Goal: Transaction & Acquisition: Purchase product/service

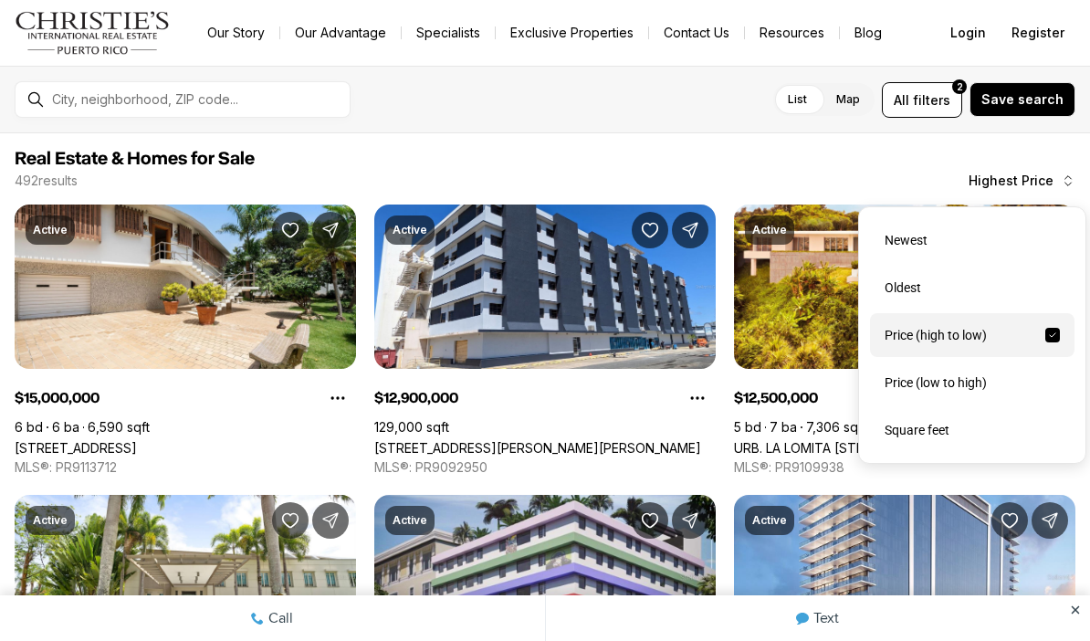
click at [961, 387] on div "Price (low to high)" at bounding box center [972, 383] width 204 height 44
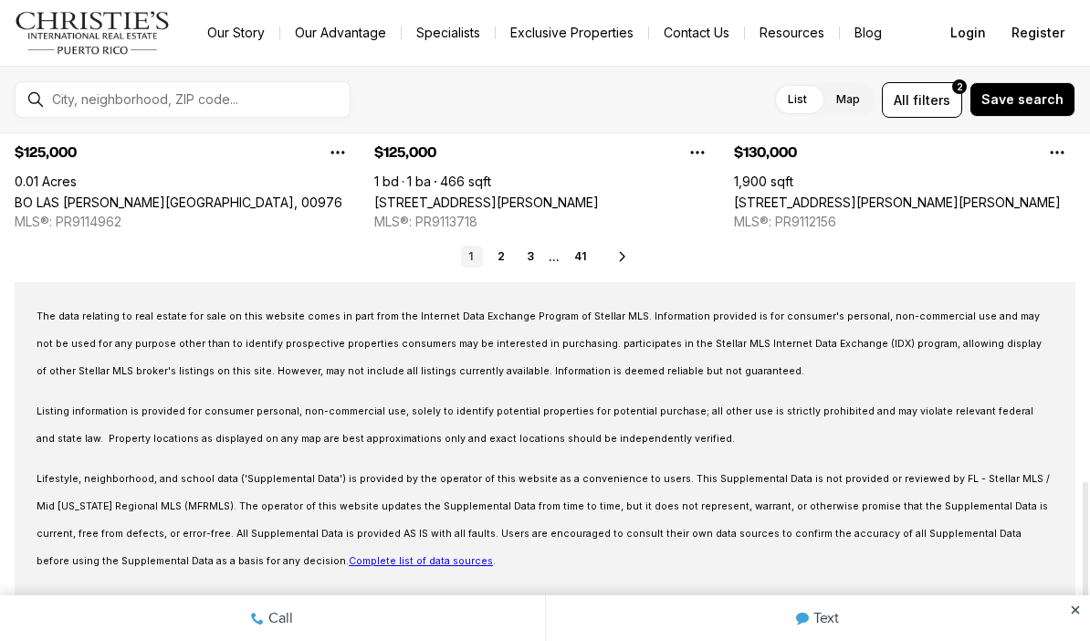
scroll to position [1115, 0]
click at [627, 251] on icon at bounding box center [622, 257] width 15 height 15
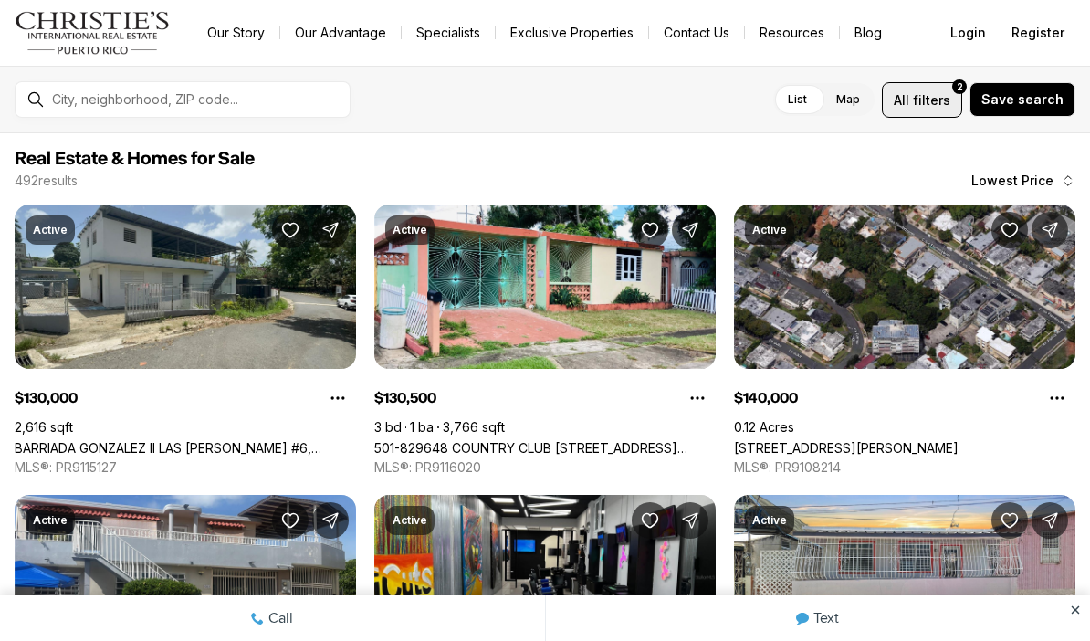
click at [929, 94] on span "filters" at bounding box center [931, 99] width 37 height 19
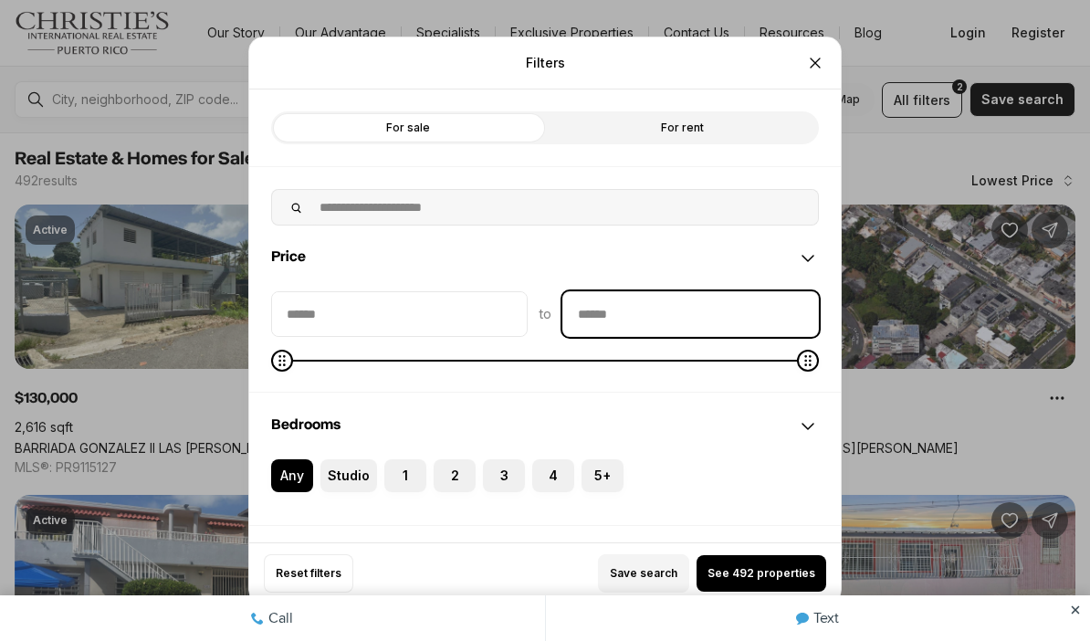
click at [735, 292] on input "priceMax" at bounding box center [690, 314] width 255 height 44
type input "********"
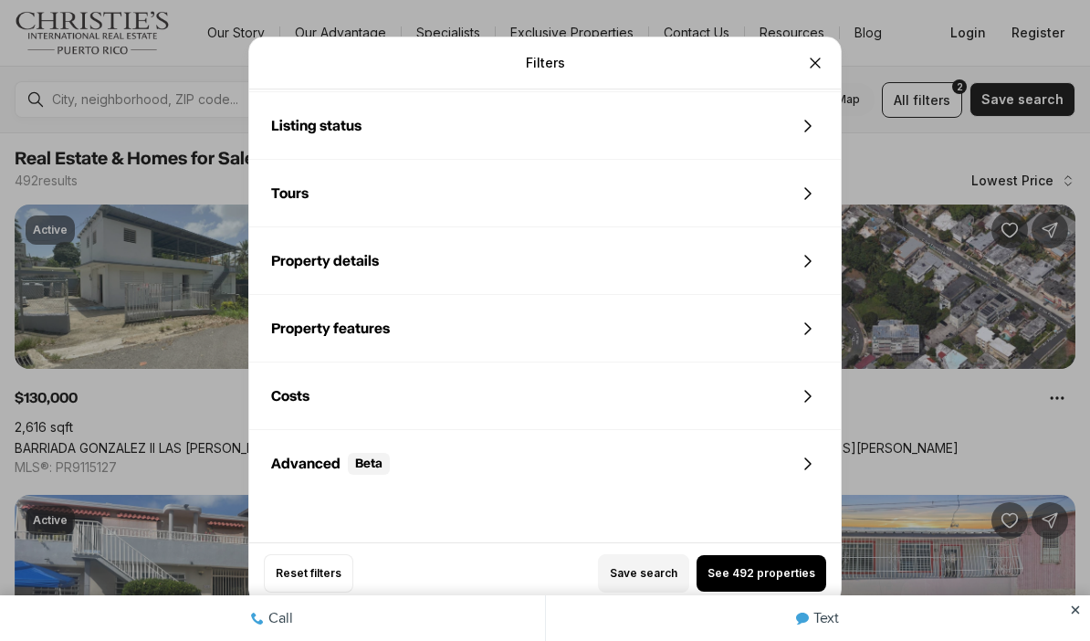
scroll to position [815, 0]
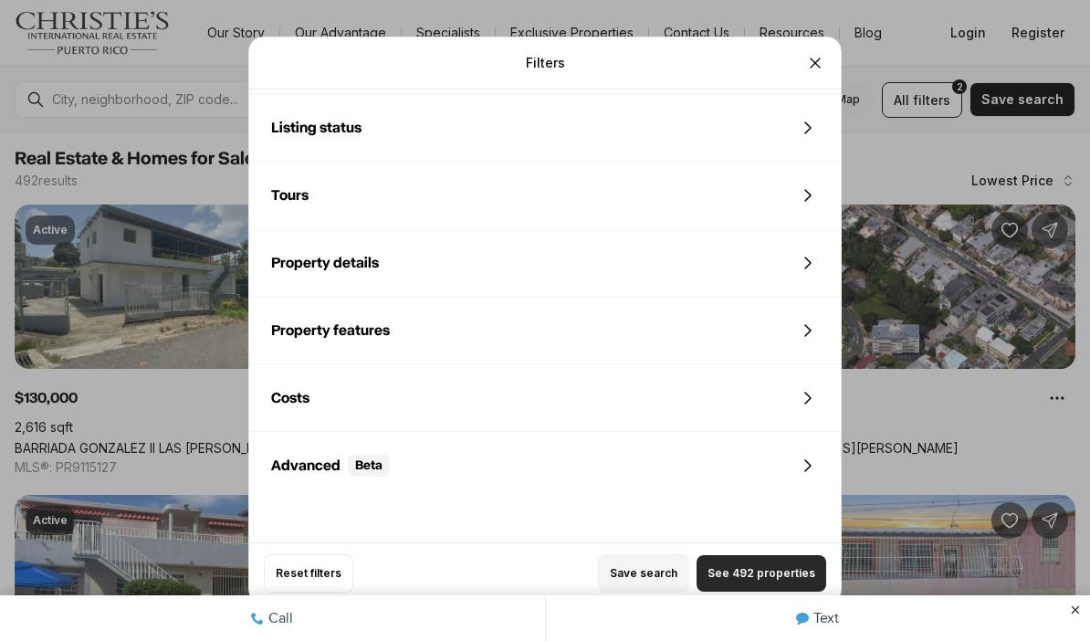
click at [758, 591] on button "See 492 properties" at bounding box center [761, 573] width 130 height 37
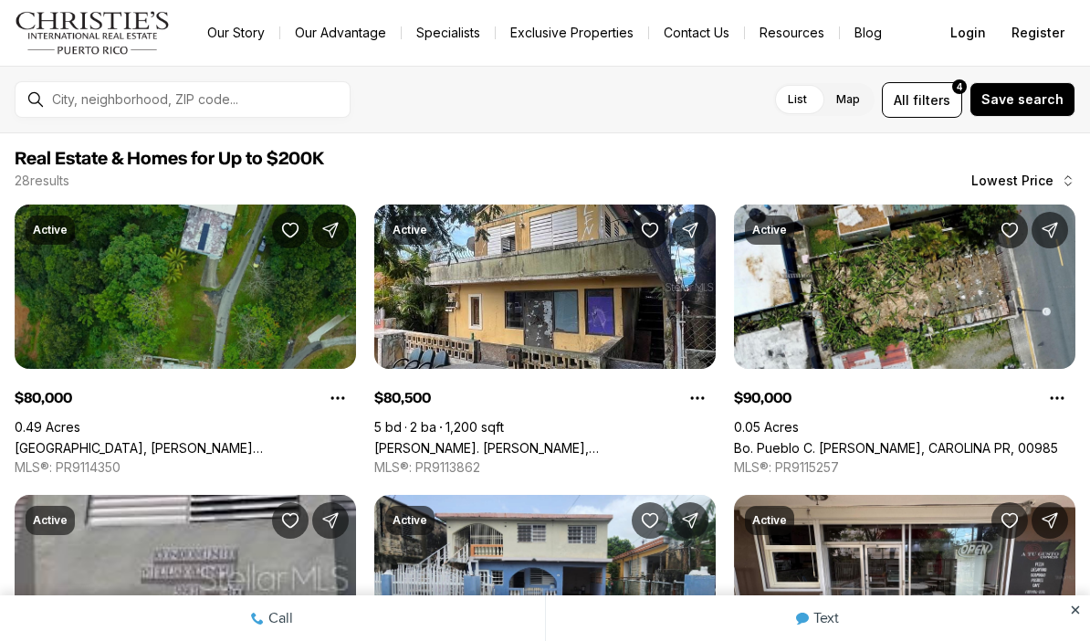
click at [84, 440] on link "[GEOGRAPHIC_DATA], [PERSON_NAME][GEOGRAPHIC_DATA], 00976" at bounding box center [185, 448] width 341 height 16
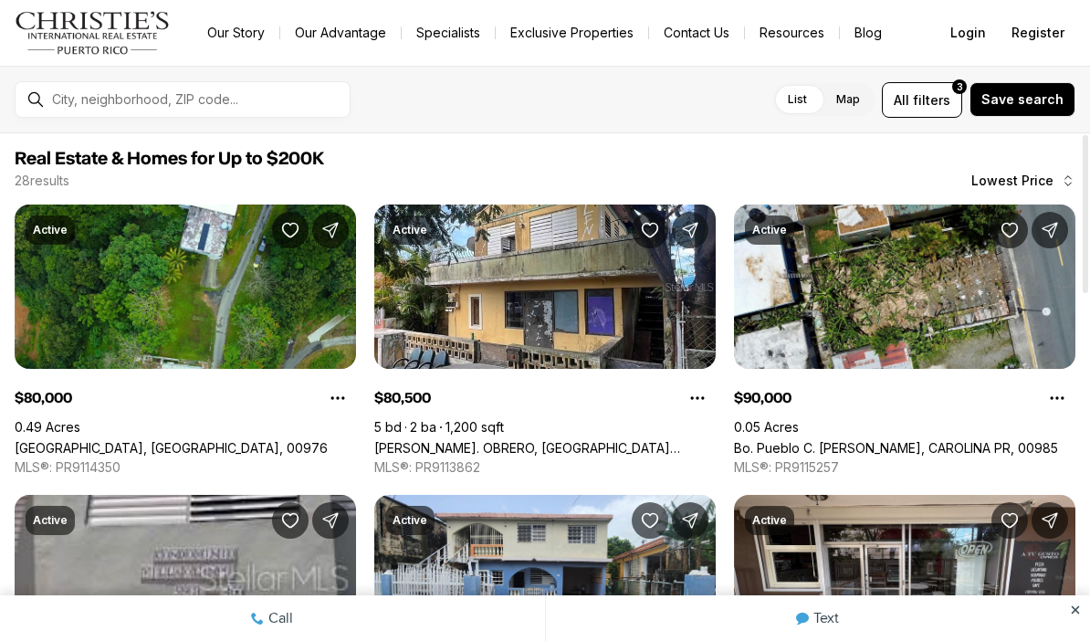
click at [859, 102] on label "Map" at bounding box center [847, 99] width 53 height 33
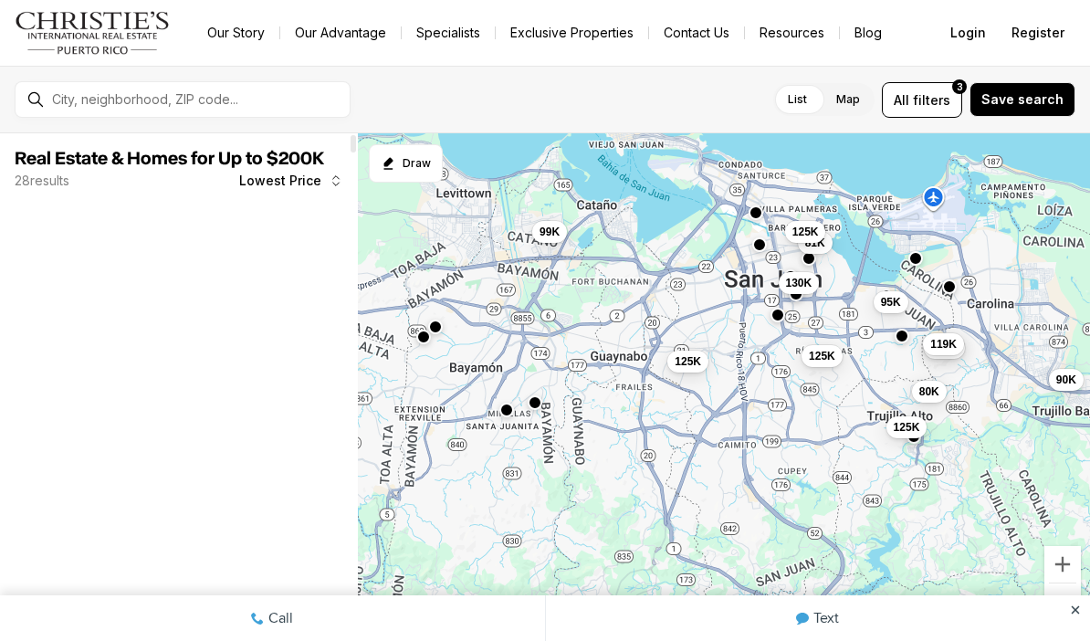
click at [804, 97] on label "List" at bounding box center [797, 99] width 48 height 33
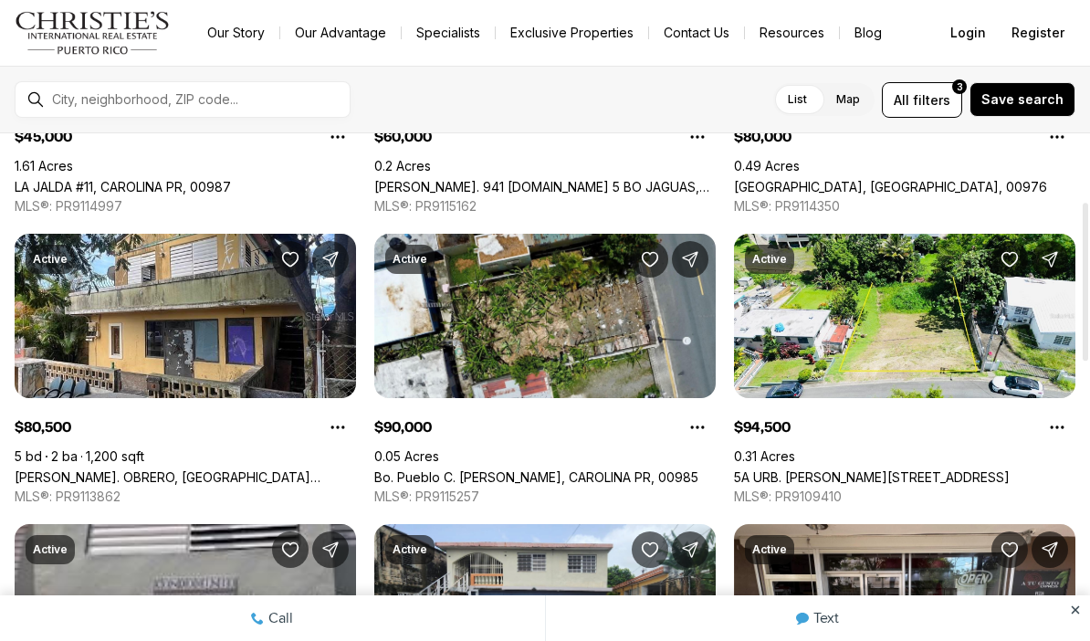
scroll to position [267, 0]
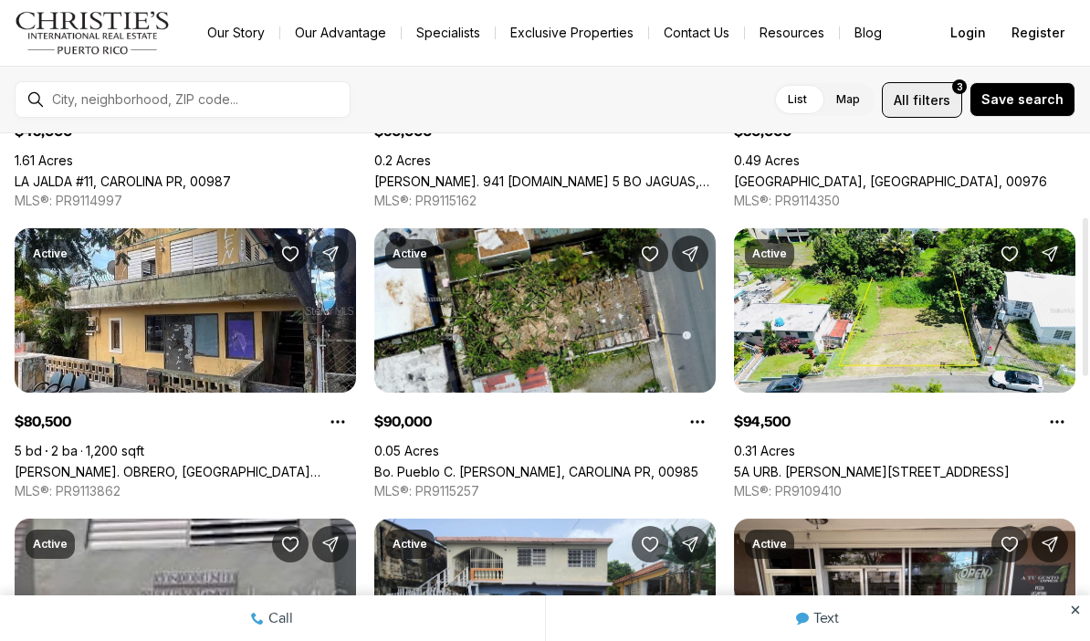
click at [947, 97] on span "filters" at bounding box center [931, 99] width 37 height 19
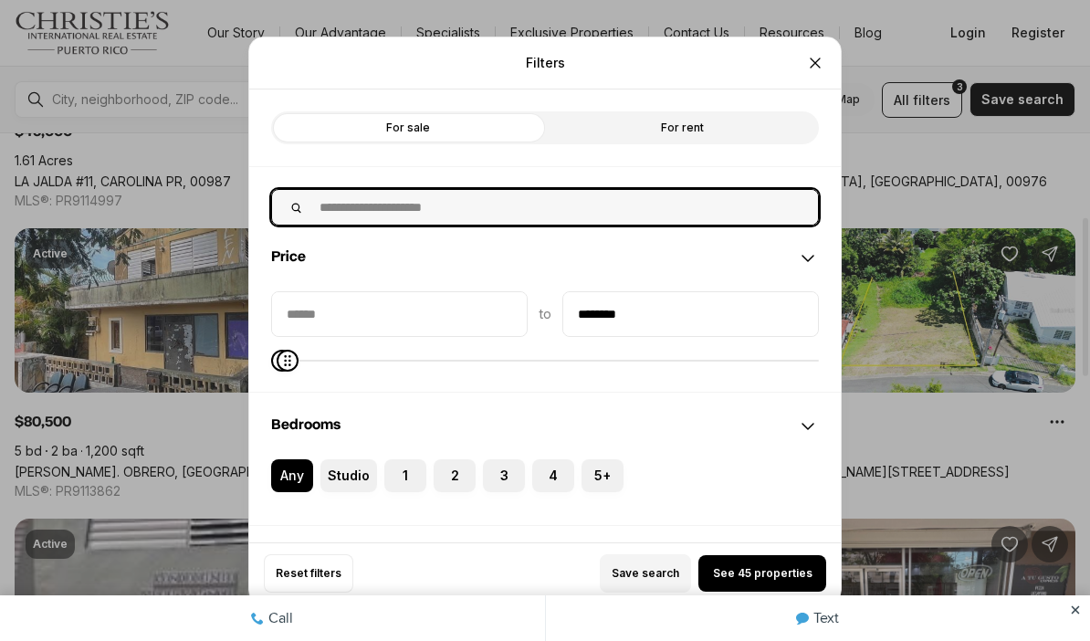
click at [631, 190] on input "text" at bounding box center [563, 207] width 509 height 35
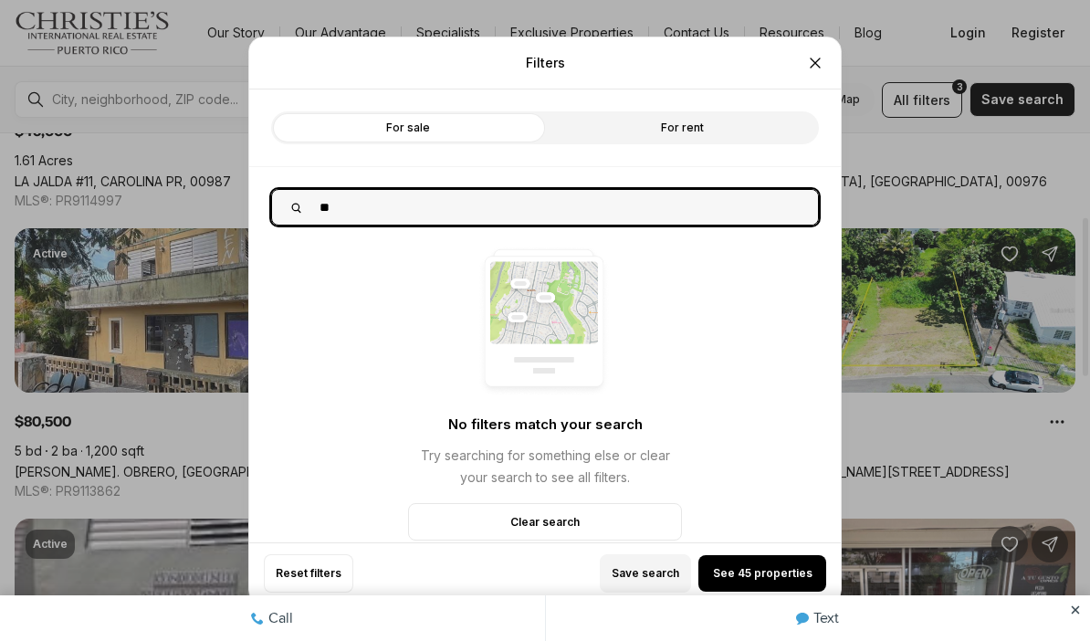
type input "*"
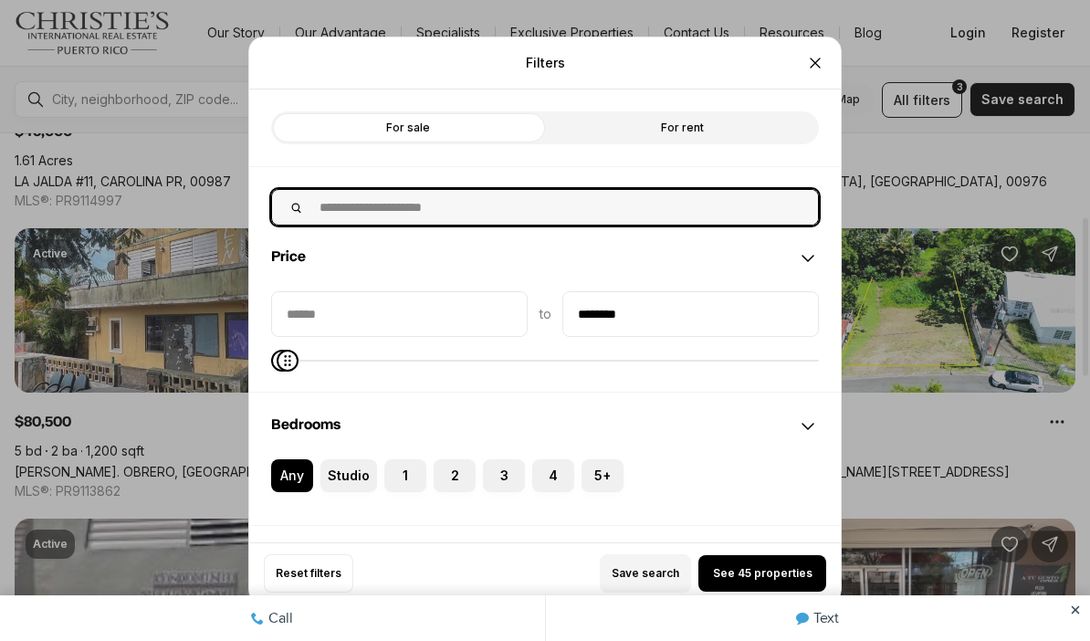
scroll to position [0, 0]
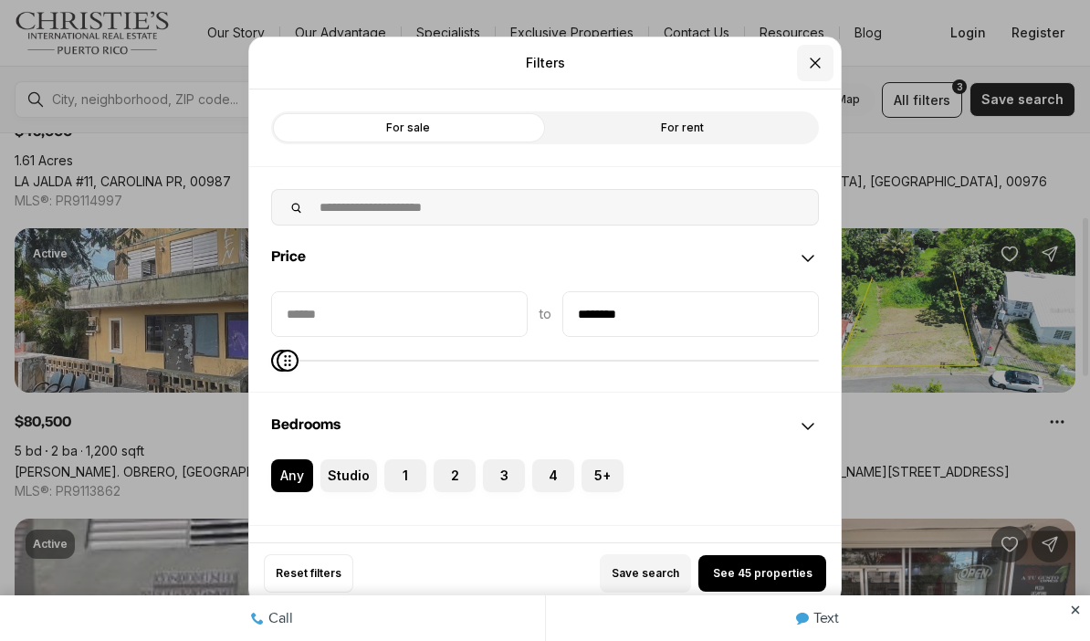
click at [815, 54] on icon "Close" at bounding box center [815, 63] width 18 height 18
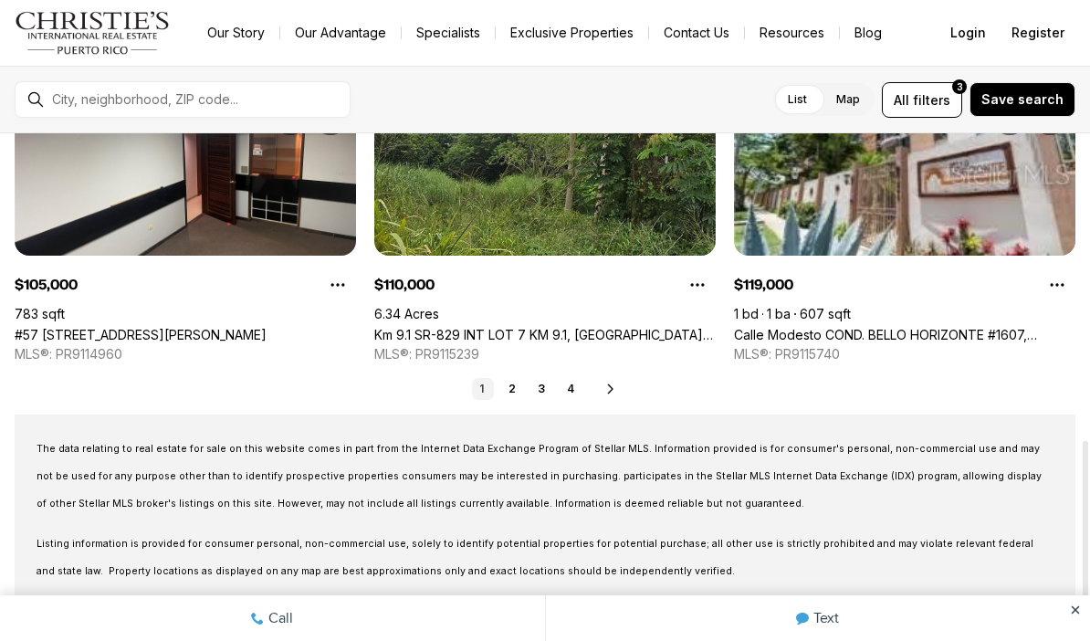
scroll to position [984, 0]
click at [512, 392] on link "2" at bounding box center [512, 389] width 22 height 22
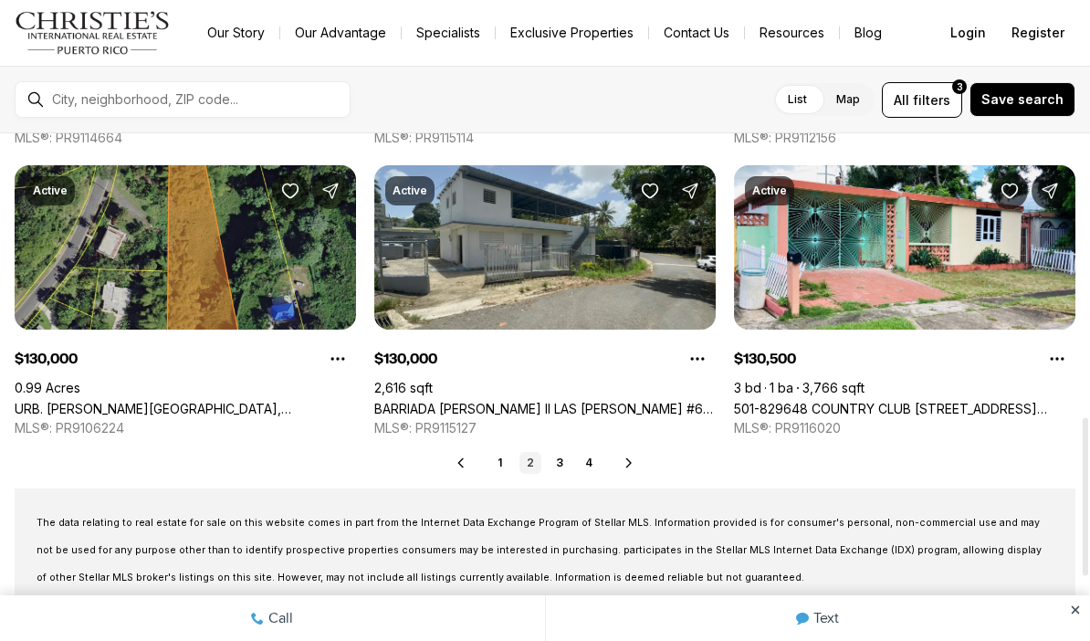
scroll to position [910, 0]
click at [565, 455] on link "3" at bounding box center [560, 463] width 22 height 22
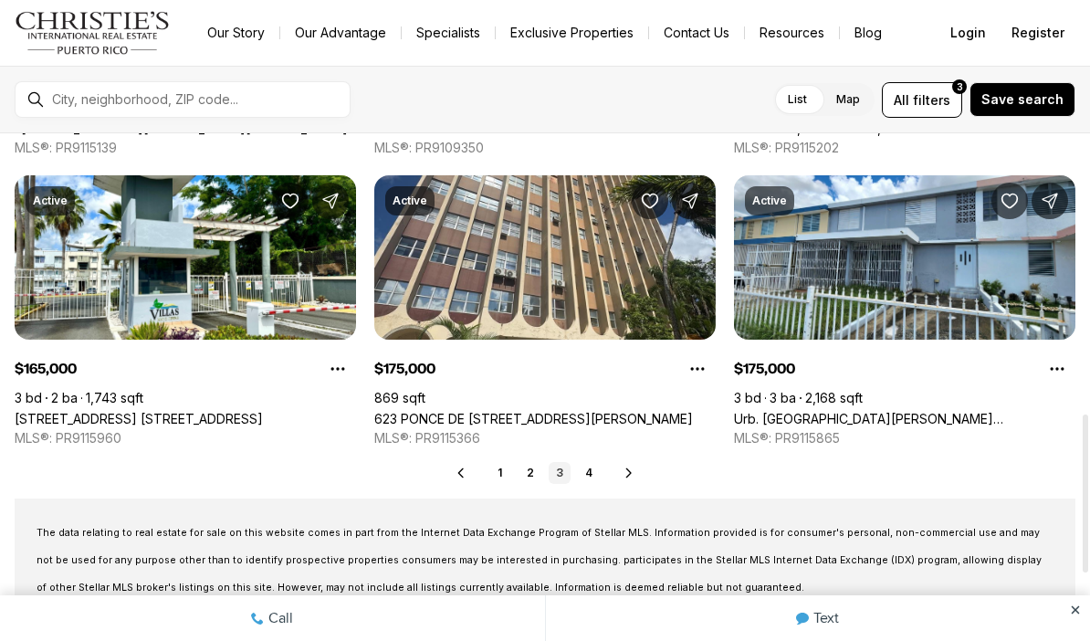
scroll to position [900, 0]
click at [585, 466] on link "4" at bounding box center [589, 473] width 22 height 22
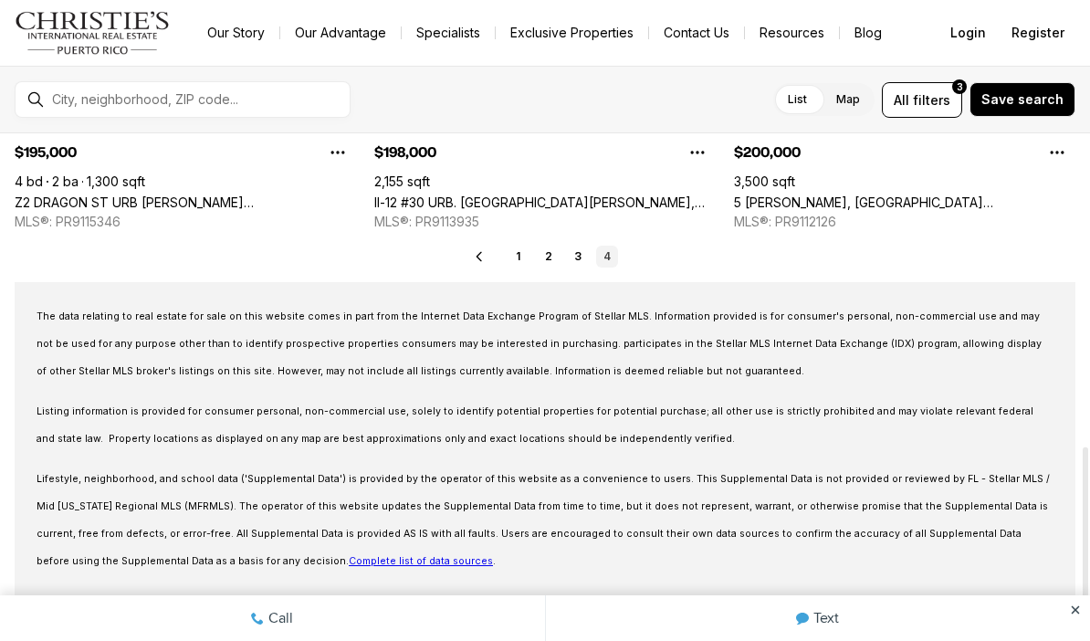
scroll to position [825, 0]
click at [573, 264] on link "3" at bounding box center [578, 257] width 22 height 22
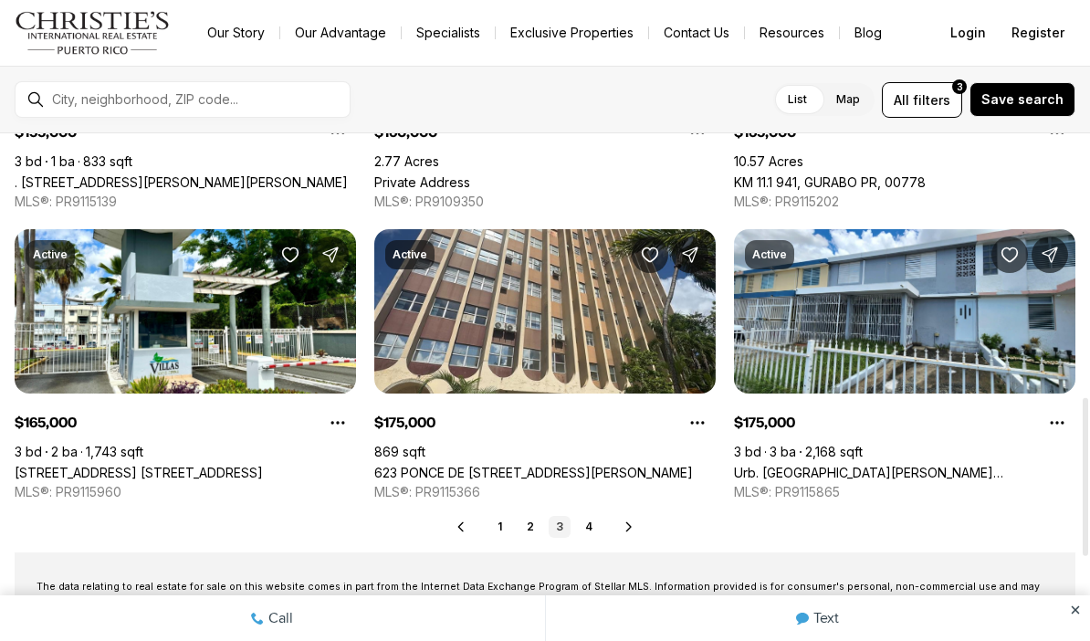
scroll to position [846, 0]
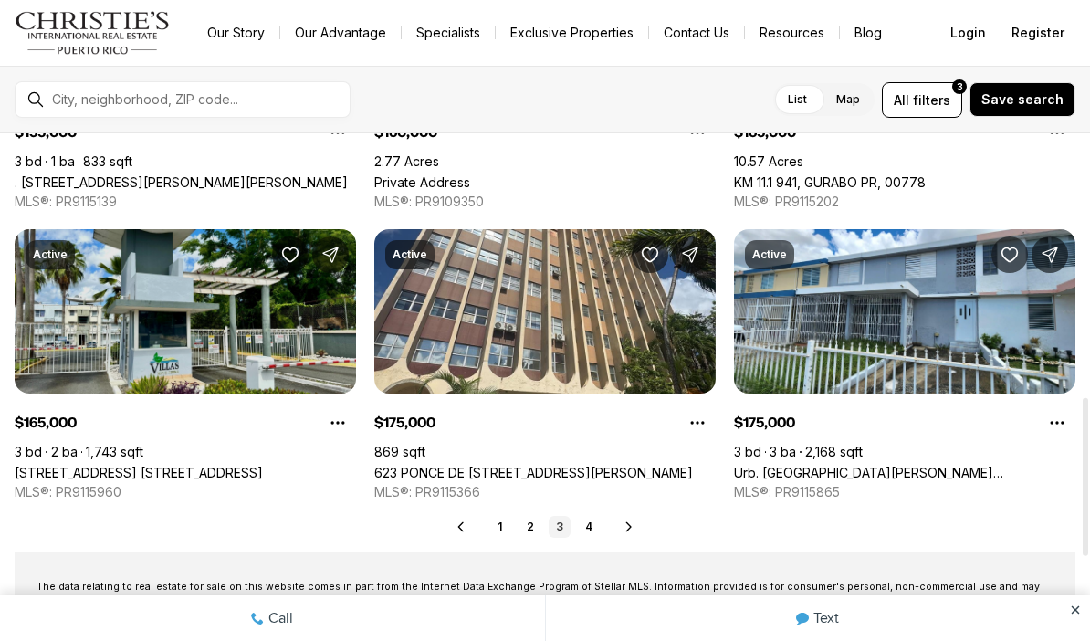
click at [213, 465] on link "[STREET_ADDRESS] [STREET_ADDRESS][PERSON_NAME]" at bounding box center [139, 473] width 248 height 16
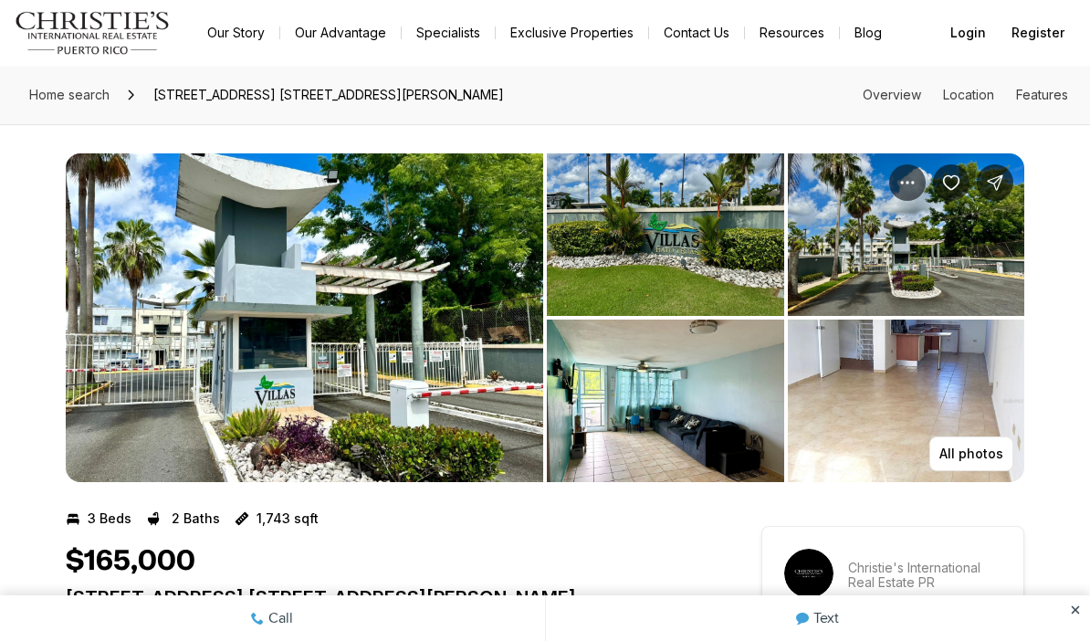
click at [895, 382] on img "View image gallery" at bounding box center [906, 400] width 237 height 162
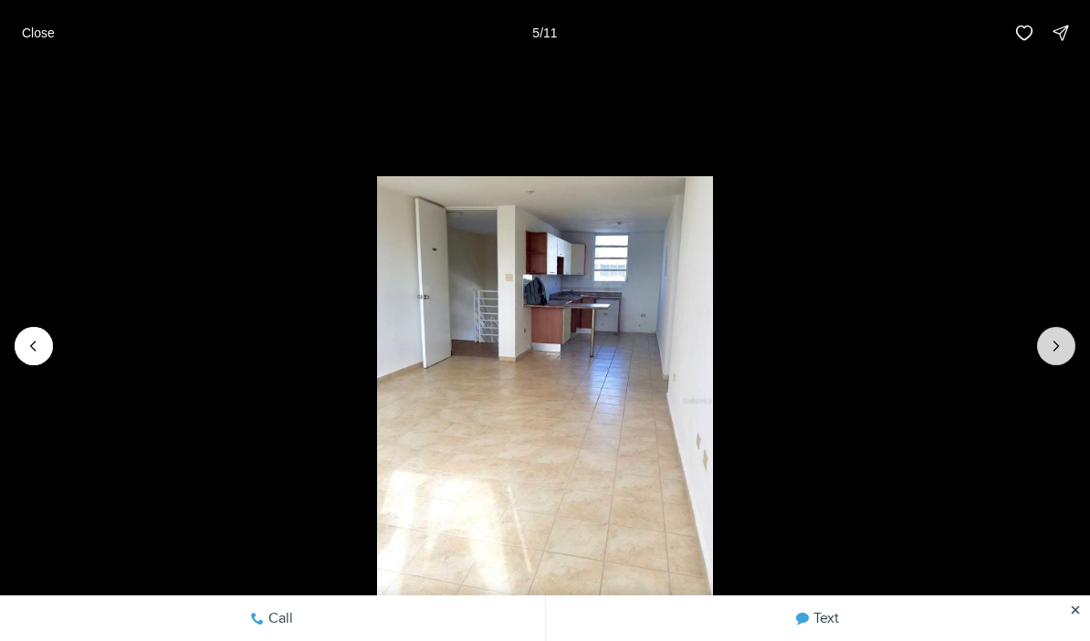
click at [1062, 340] on icon "Next slide" at bounding box center [1056, 346] width 18 height 18
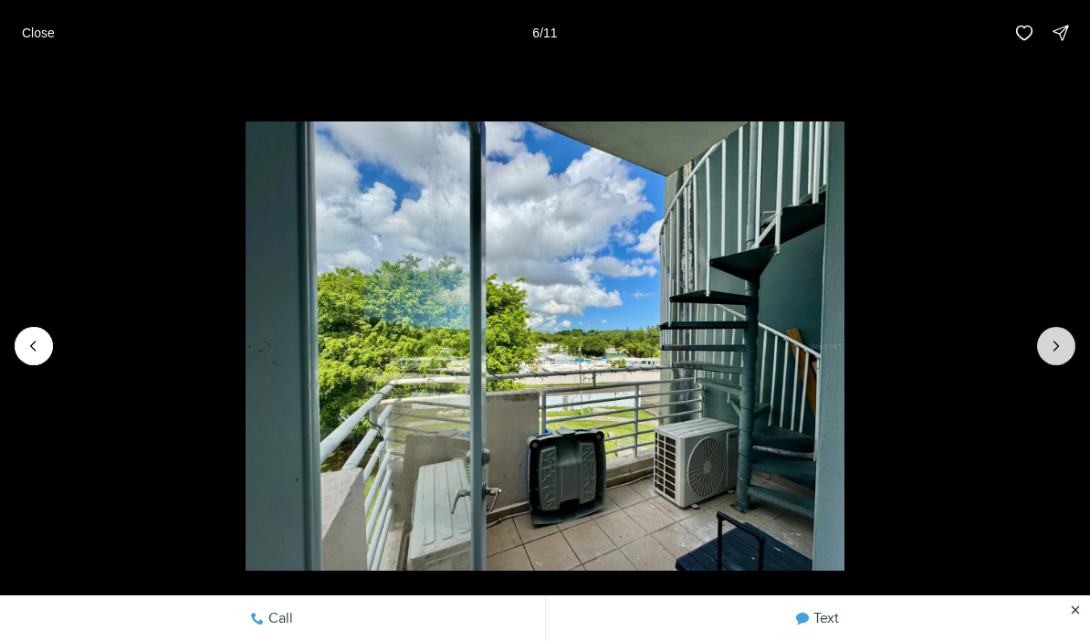
click at [1062, 340] on icon "Next slide" at bounding box center [1056, 346] width 18 height 18
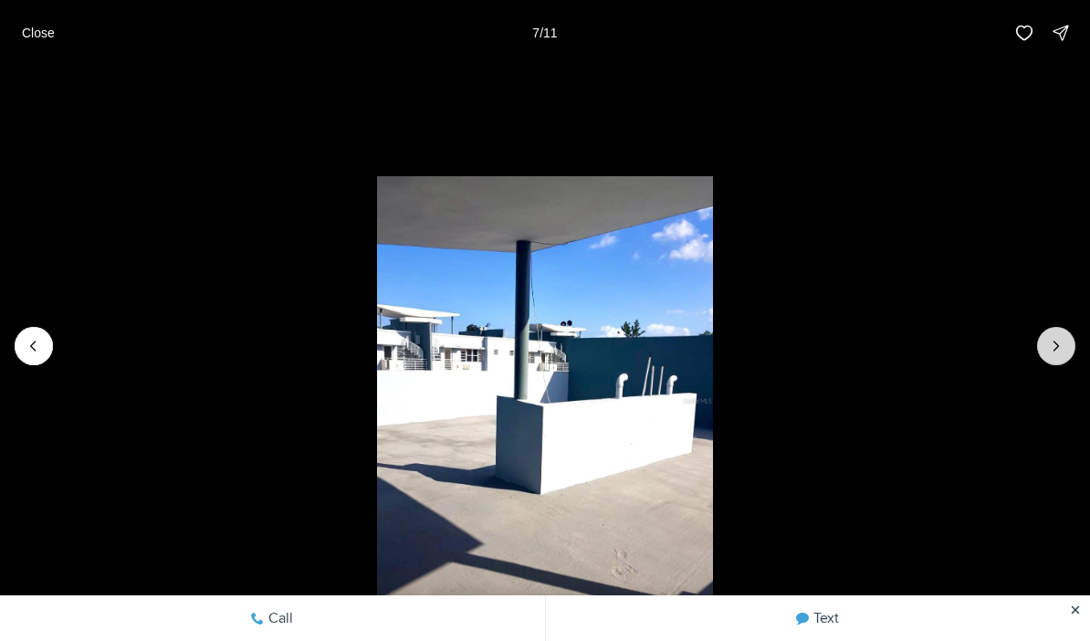
click at [1062, 340] on icon "Next slide" at bounding box center [1056, 346] width 18 height 18
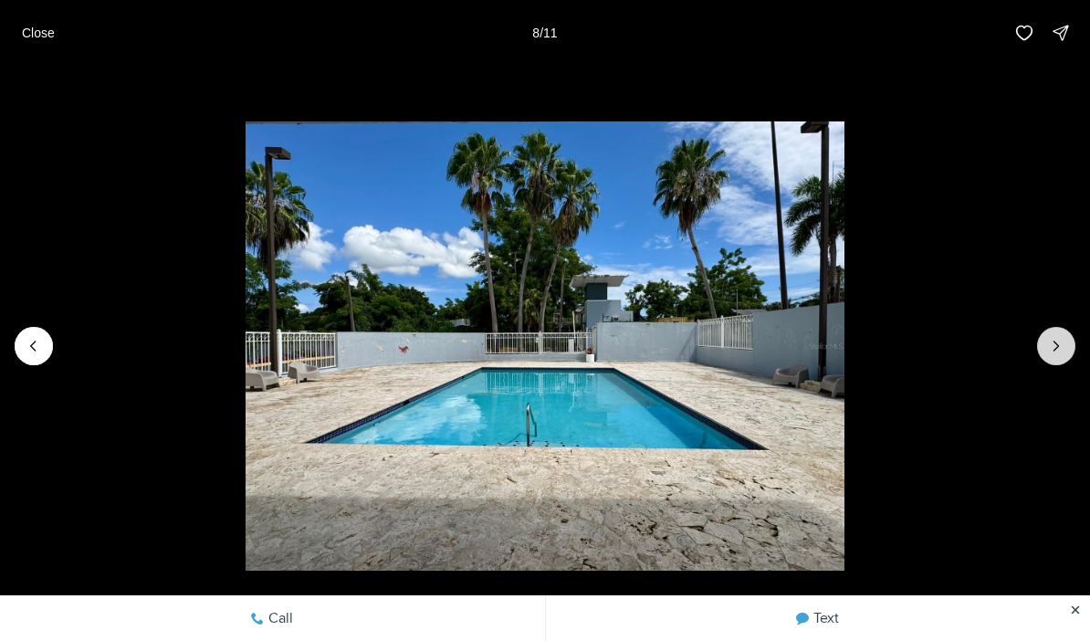
click at [1062, 340] on icon "Next slide" at bounding box center [1056, 346] width 18 height 18
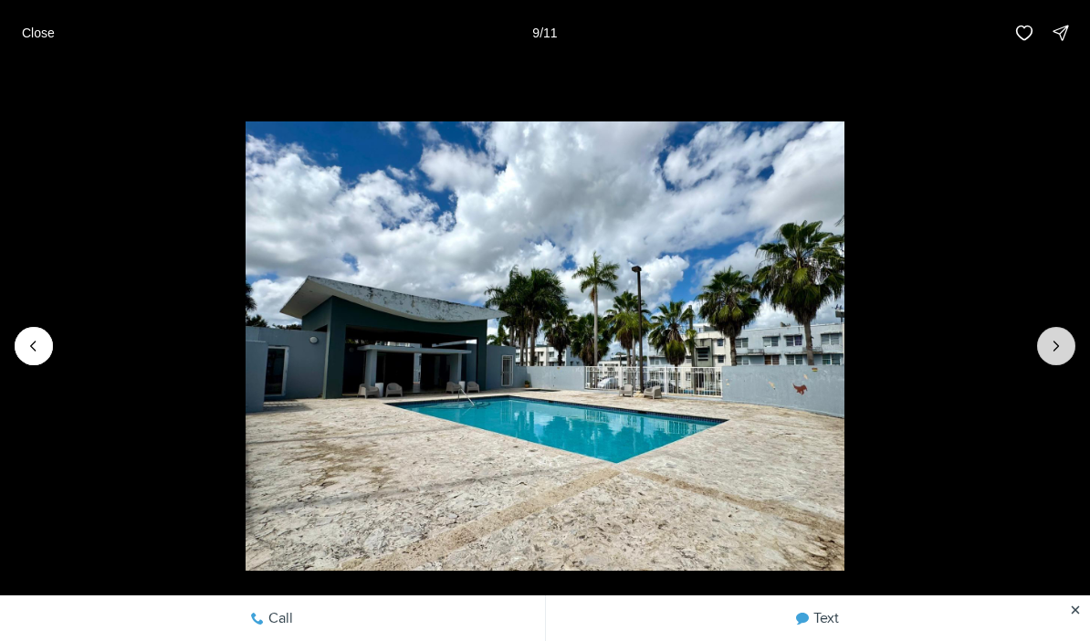
click at [1062, 340] on icon "Next slide" at bounding box center [1056, 346] width 18 height 18
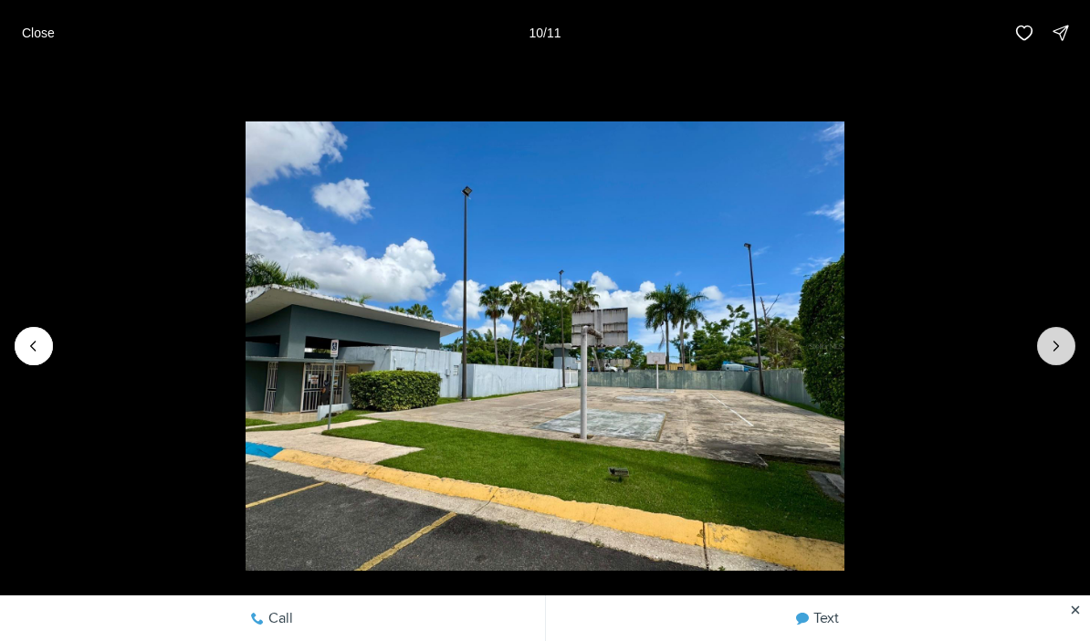
click at [1063, 341] on icon "Next slide" at bounding box center [1056, 346] width 18 height 18
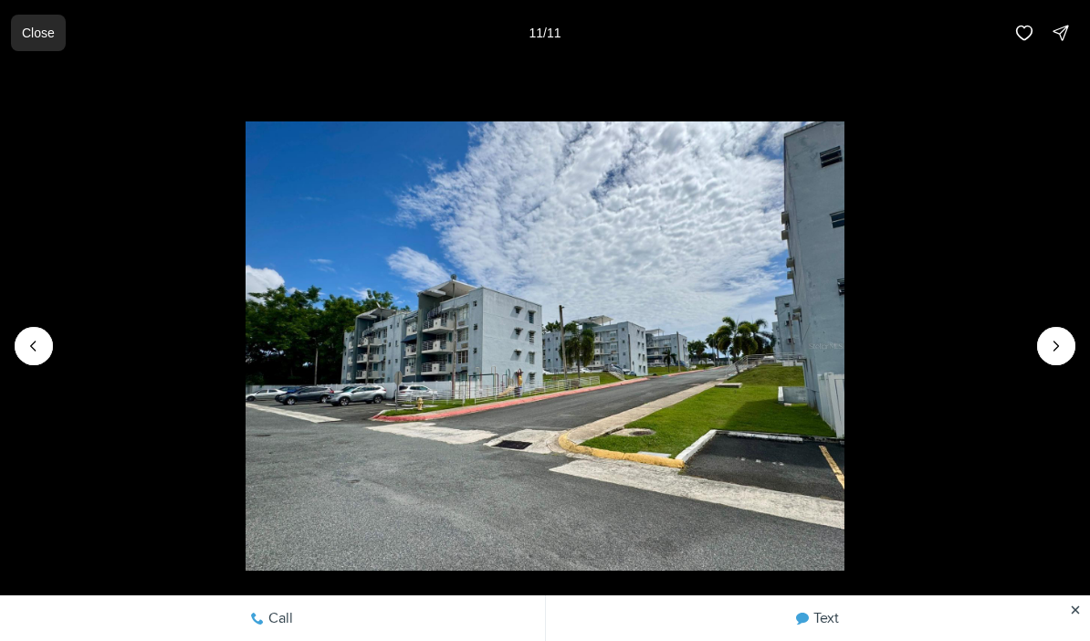
click at [45, 30] on p "Close" at bounding box center [38, 33] width 33 height 15
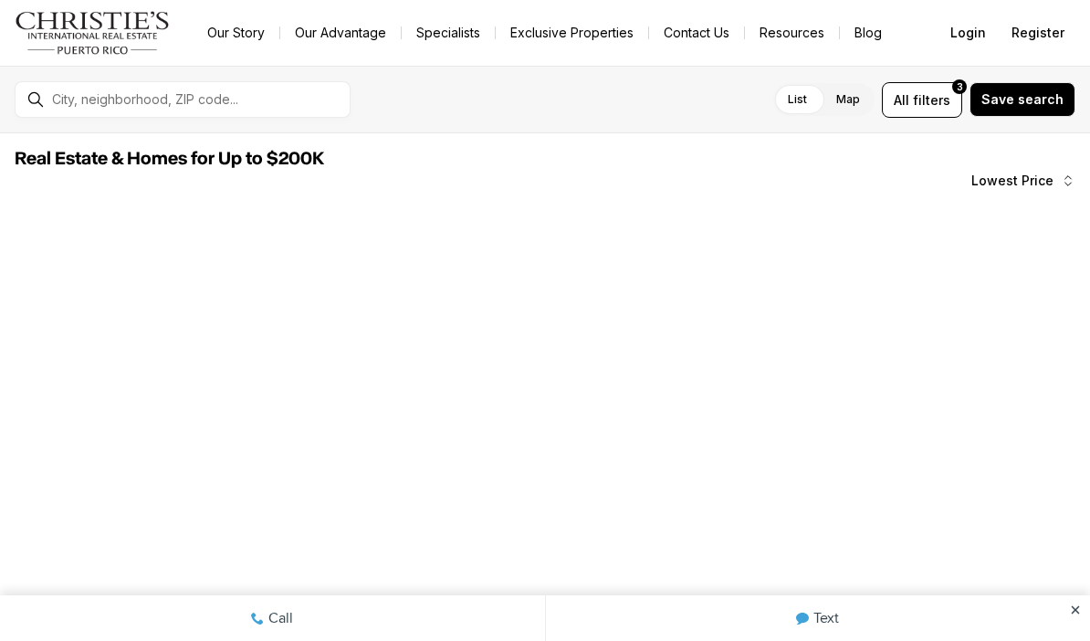
scroll to position [846, 0]
